Goal: Information Seeking & Learning: Understand process/instructions

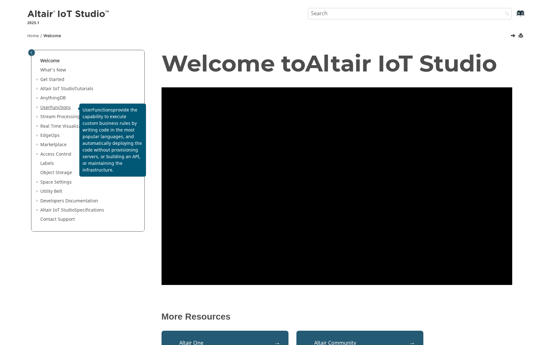
click at [46, 107] on link "User Functions" at bounding box center [55, 107] width 30 height 7
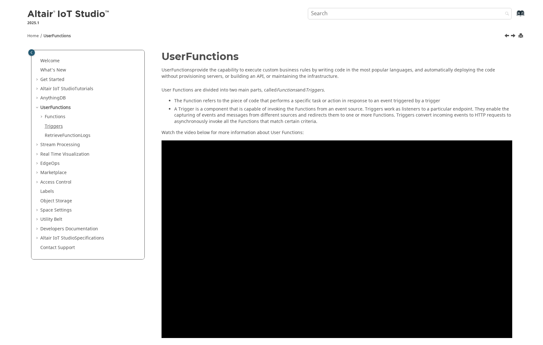
click at [55, 127] on link "Triggers" at bounding box center [54, 126] width 18 height 7
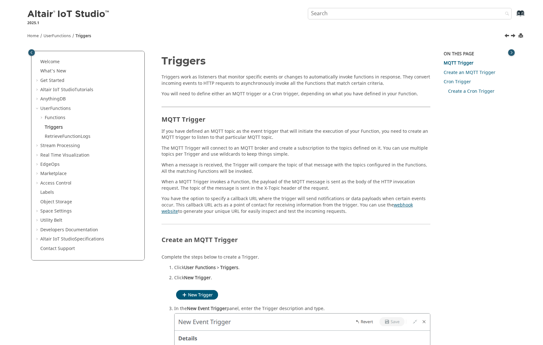
click at [401, 205] on link "webhook website" at bounding box center [288, 208] width 252 height 13
